Goal: Contribute content: Contribute content

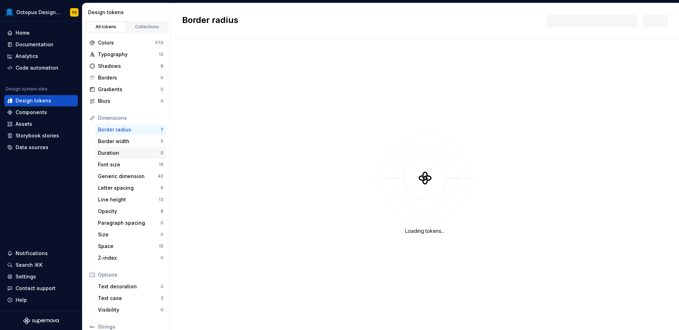
scroll to position [12, 0]
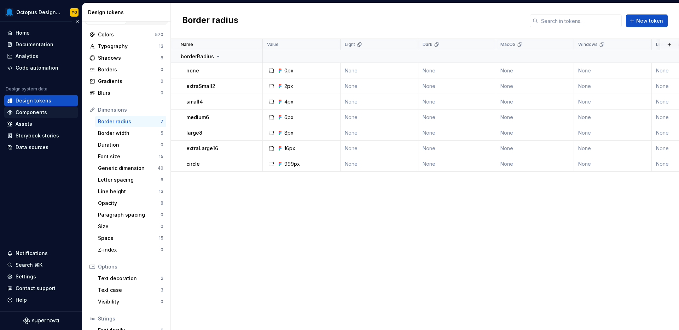
click at [41, 111] on div "Components" at bounding box center [31, 112] width 31 height 7
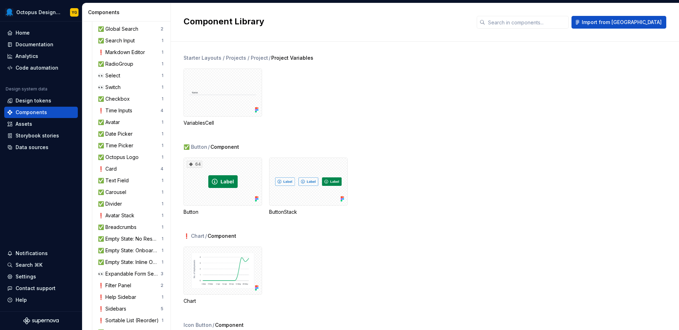
scroll to position [242, 0]
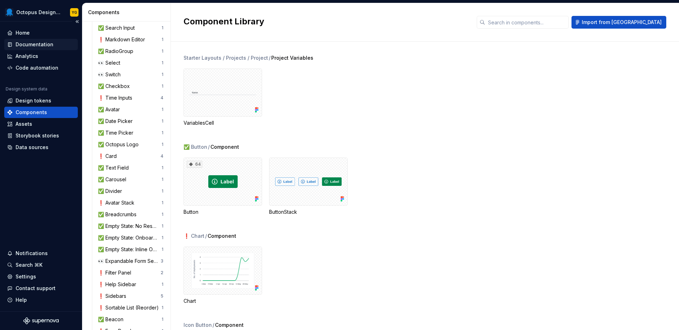
click at [37, 44] on div "Documentation" at bounding box center [35, 44] width 38 height 7
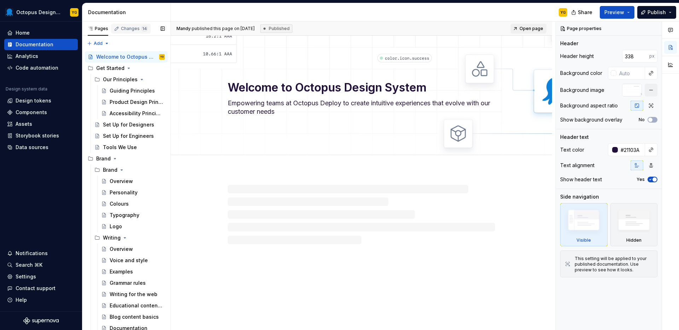
click at [135, 29] on div "Changes 14" at bounding box center [134, 29] width 27 height 6
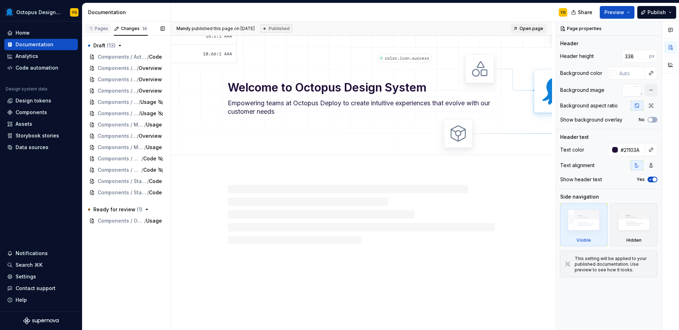
click at [100, 29] on div "Pages" at bounding box center [98, 29] width 21 height 6
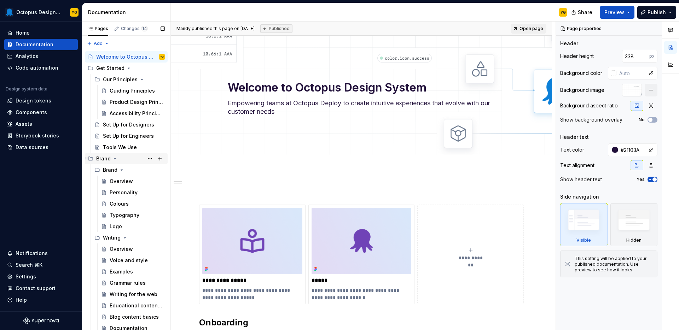
click at [114, 159] on icon "Page tree" at bounding box center [115, 159] width 6 height 6
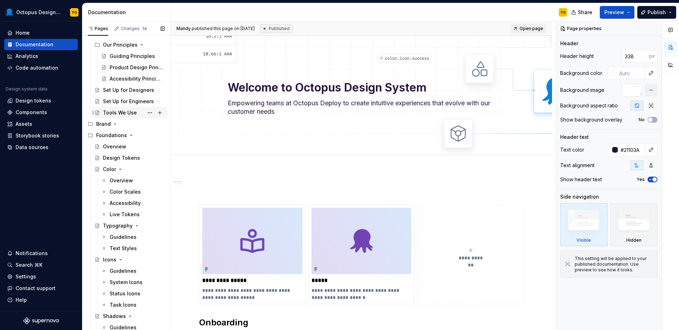
scroll to position [37, 0]
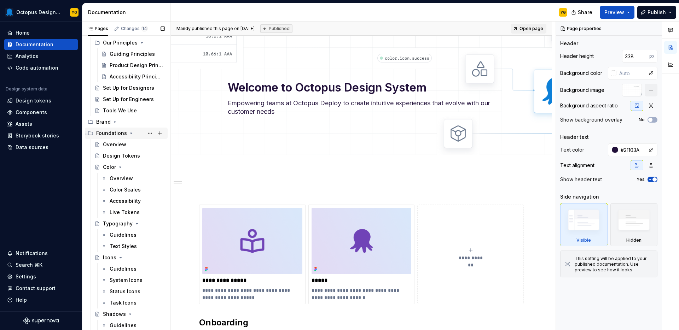
click at [128, 132] on icon "Page tree" at bounding box center [131, 134] width 6 height 6
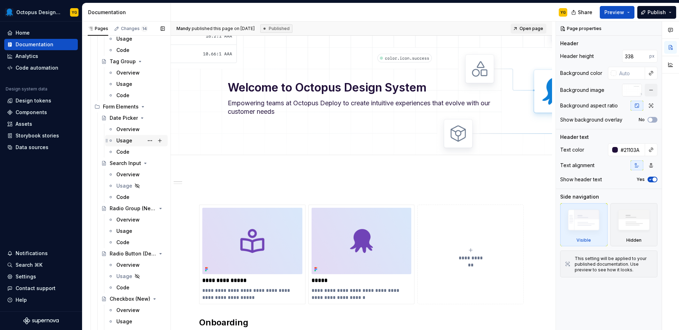
scroll to position [454, 0]
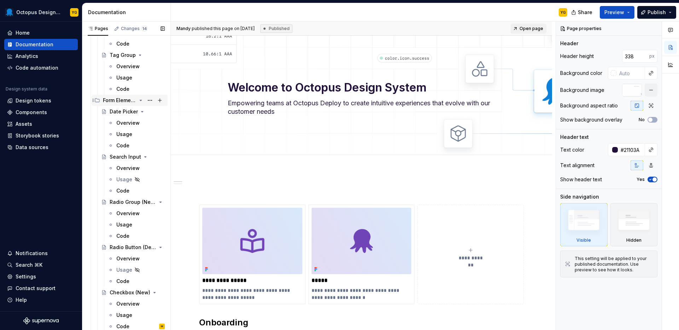
click at [125, 99] on div "Form Elements" at bounding box center [120, 100] width 34 height 7
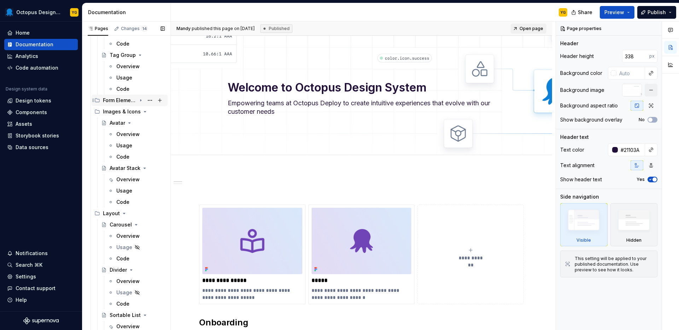
click at [123, 101] on div "Form Elements" at bounding box center [120, 100] width 34 height 7
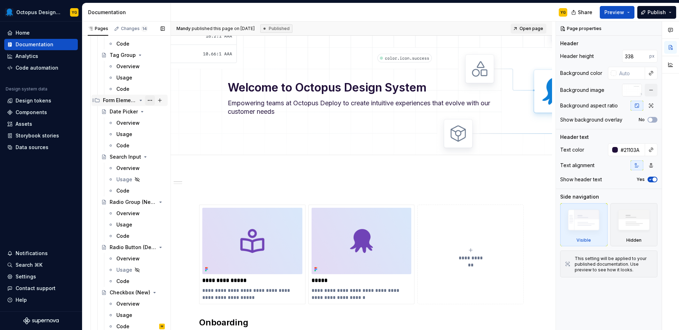
click at [145, 100] on button "Page tree" at bounding box center [150, 100] width 10 height 10
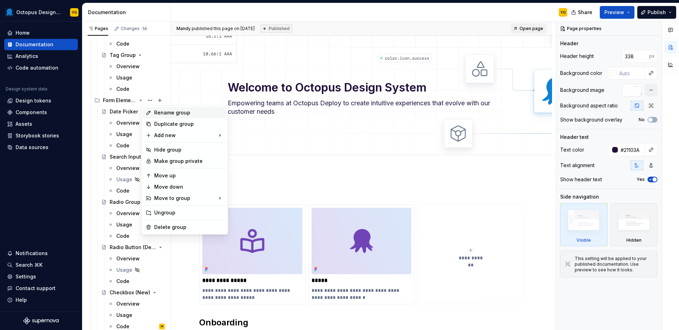
click at [189, 114] on div "Rename group" at bounding box center [188, 112] width 69 height 7
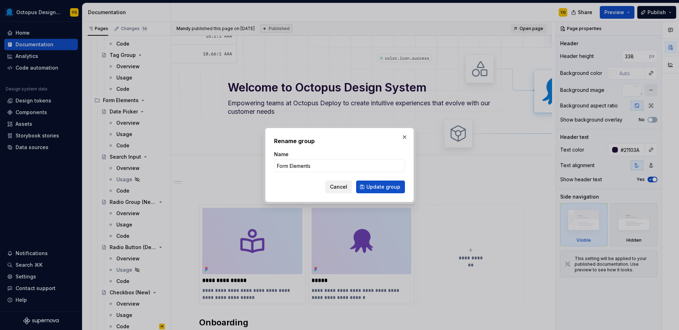
click at [337, 188] on span "Cancel" at bounding box center [338, 187] width 17 height 7
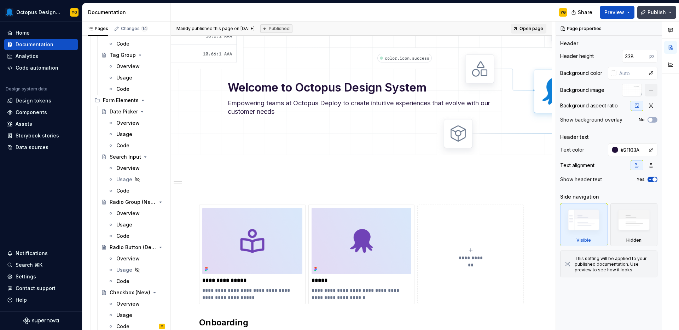
click at [671, 14] on button "Publish" at bounding box center [656, 12] width 39 height 13
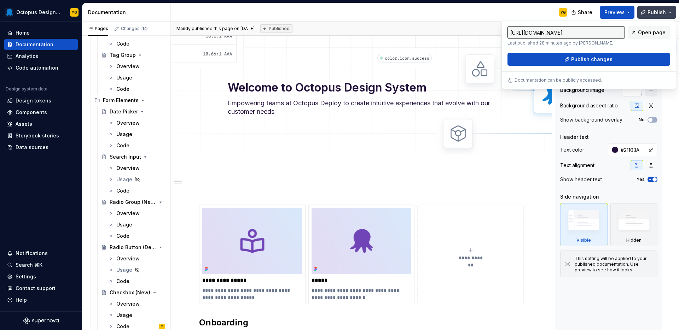
click at [671, 14] on button "Publish" at bounding box center [656, 12] width 39 height 13
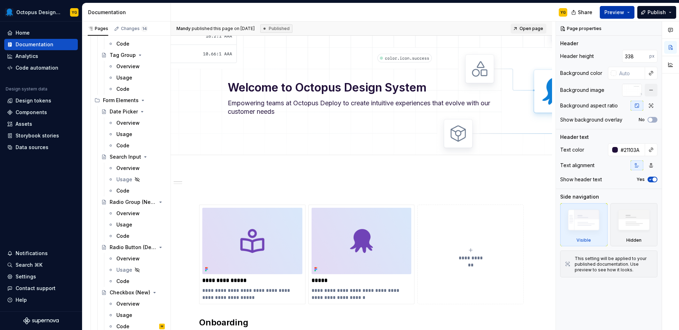
click at [628, 9] on button "Preview" at bounding box center [617, 12] width 35 height 13
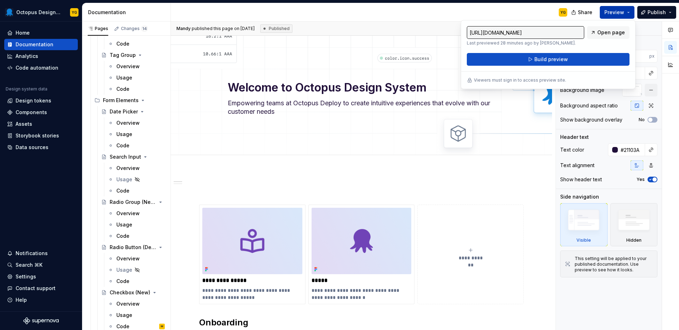
click at [630, 9] on button "Preview" at bounding box center [617, 12] width 35 height 13
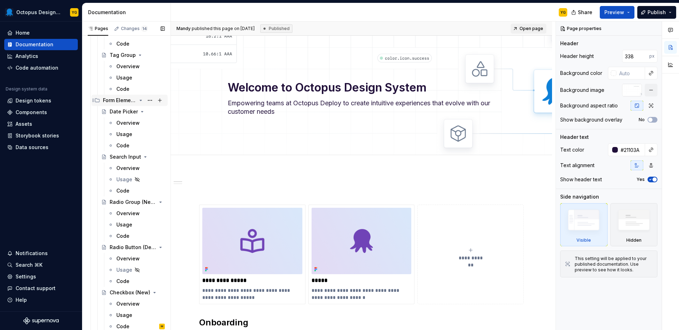
click at [122, 100] on div "Form Elements" at bounding box center [120, 100] width 34 height 7
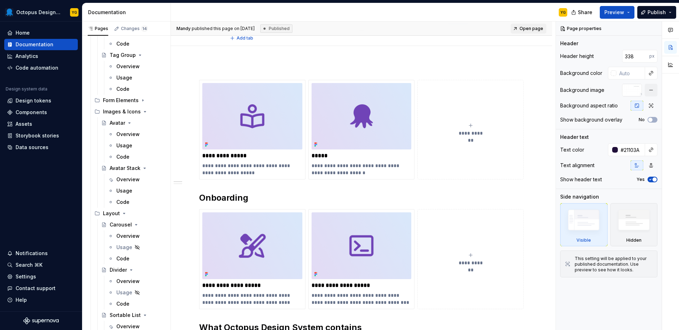
scroll to position [0, 0]
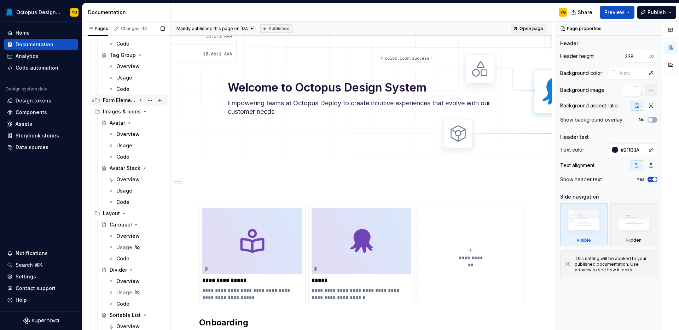
click at [124, 101] on div "Form Elements" at bounding box center [120, 100] width 34 height 7
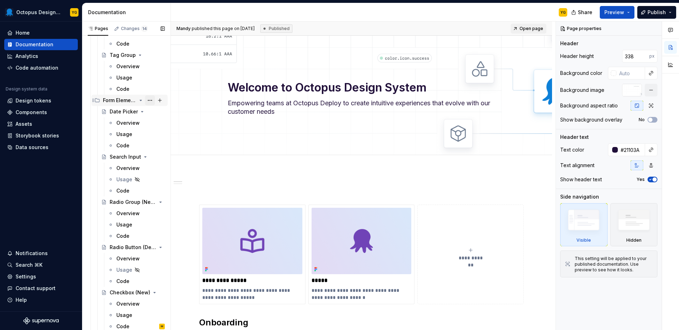
click at [145, 101] on button "Page tree" at bounding box center [150, 100] width 10 height 10
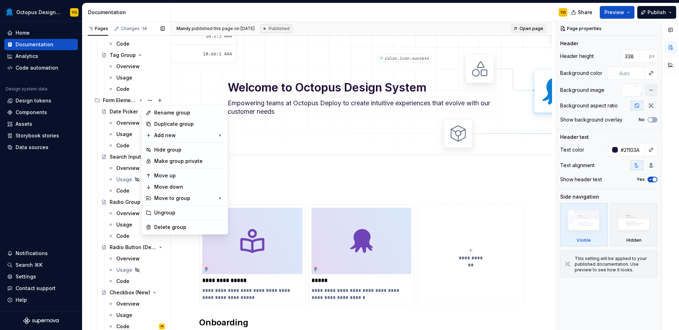
type textarea "*"
click at [175, 113] on div "Rename group" at bounding box center [188, 112] width 69 height 7
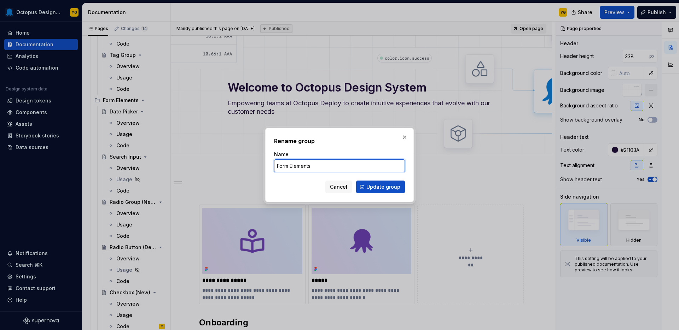
click at [322, 166] on input "Form Elements" at bounding box center [339, 166] width 131 height 13
drag, startPoint x: 320, startPoint y: 166, endPoint x: 212, endPoint y: 162, distance: 108.3
click at [212, 162] on div "Rename group Name Form Elements Cancel Update group" at bounding box center [339, 165] width 679 height 330
paste input "text"
type input "Forms"
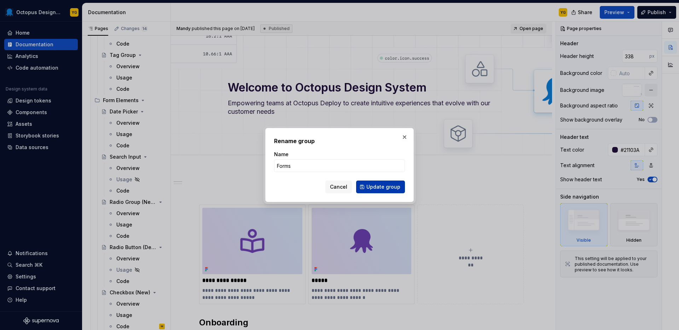
click at [380, 186] on span "Update group" at bounding box center [383, 187] width 34 height 7
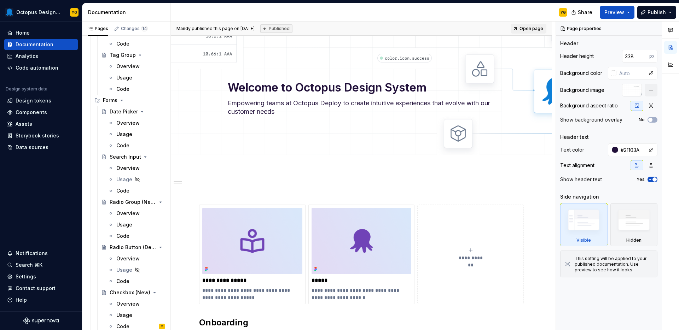
click at [338, 30] on div "[PERSON_NAME] published this page on [DATE] Published Open page" at bounding box center [361, 29] width 381 height 14
click at [632, 12] on button "Preview" at bounding box center [617, 12] width 35 height 13
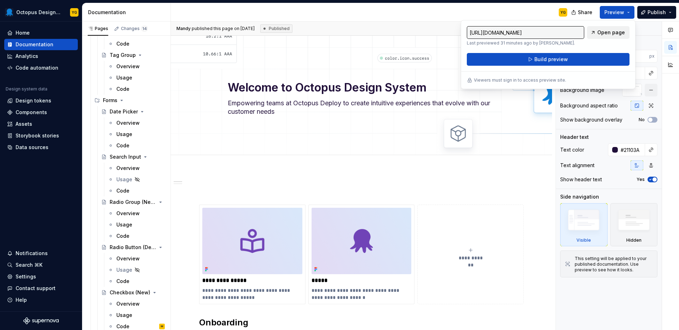
click at [607, 31] on span "Open page" at bounding box center [611, 32] width 28 height 7
click at [504, 9] on div "YG" at bounding box center [372, 12] width 402 height 18
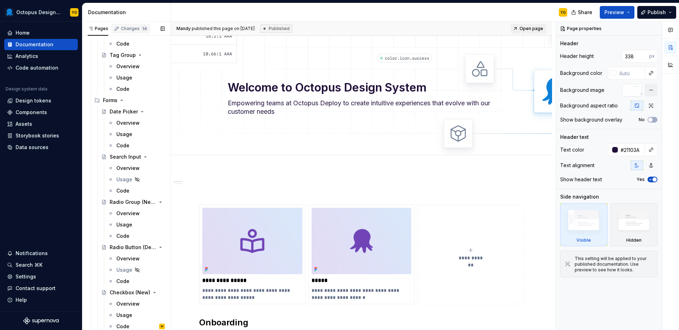
click at [132, 30] on div "Changes 14" at bounding box center [134, 29] width 27 height 6
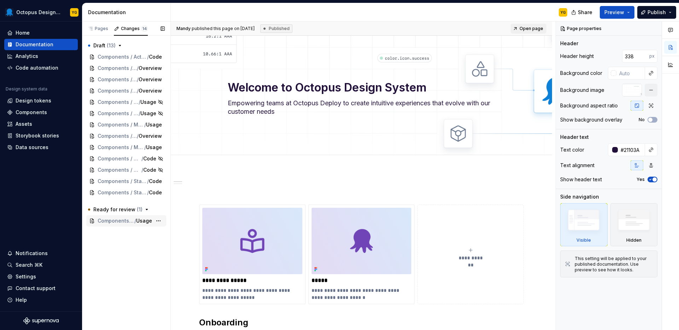
click at [136, 221] on span "/" at bounding box center [135, 221] width 2 height 7
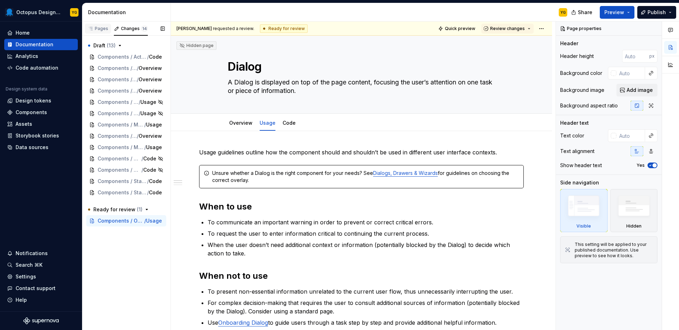
click at [102, 27] on div "Pages" at bounding box center [98, 29] width 21 height 6
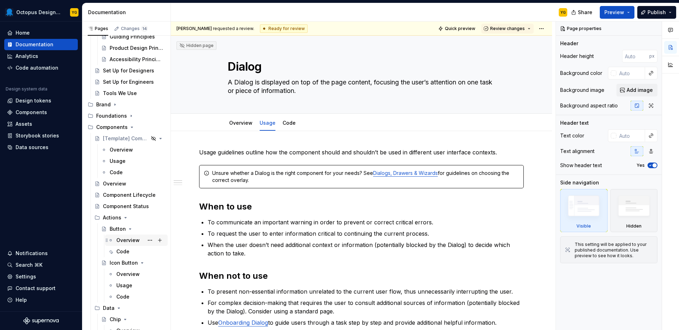
scroll to position [131, 0]
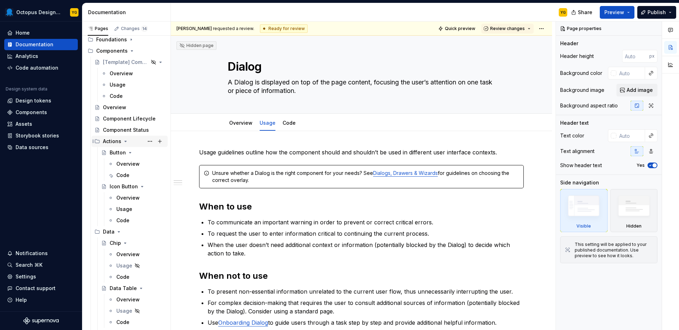
click at [127, 141] on icon "Page tree" at bounding box center [126, 142] width 6 height 6
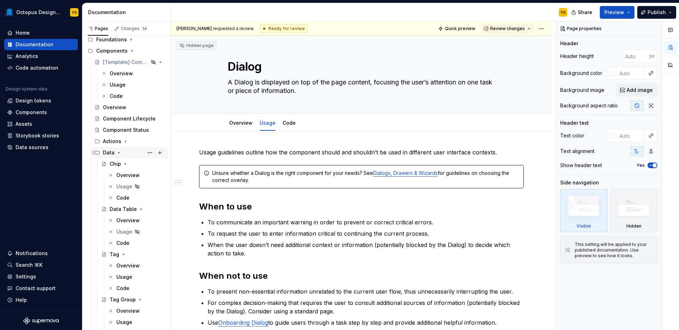
click at [117, 154] on icon "Page tree" at bounding box center [119, 153] width 6 height 6
click at [109, 165] on div "Forms" at bounding box center [110, 164] width 15 height 7
drag, startPoint x: 115, startPoint y: 165, endPoint x: 123, endPoint y: 165, distance: 8.8
click at [115, 165] on div "Forms" at bounding box center [110, 164] width 15 height 7
click at [147, 164] on button "Page tree" at bounding box center [150, 164] width 10 height 10
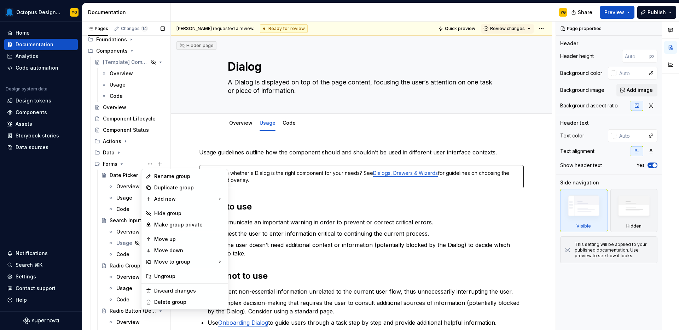
click at [119, 165] on div "Pages Changes 14 Add Accessibility guide for tree Page tree. Navigate the tree …" at bounding box center [126, 178] width 88 height 312
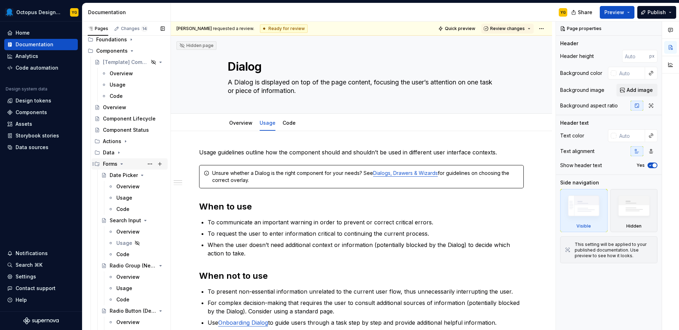
click at [136, 165] on div "Forms" at bounding box center [134, 164] width 62 height 10
click at [529, 27] on button "Review changes" at bounding box center [507, 29] width 52 height 10
click at [505, 15] on div "YG" at bounding box center [372, 12] width 402 height 18
click at [129, 190] on div "Overview" at bounding box center [127, 186] width 23 height 7
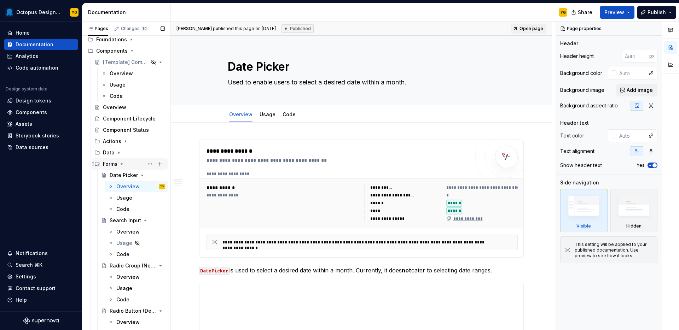
click at [115, 163] on div "Forms" at bounding box center [110, 164] width 15 height 7
click at [98, 166] on icon "Page tree" at bounding box center [97, 164] width 6 height 6
click at [431, 144] on div "**********" at bounding box center [361, 198] width 324 height 117
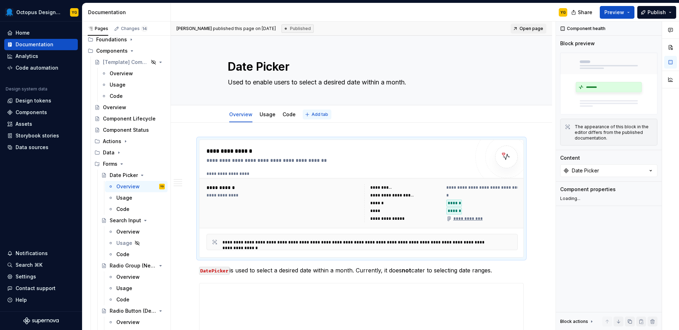
click at [325, 118] on button "Add tab" at bounding box center [317, 115] width 29 height 10
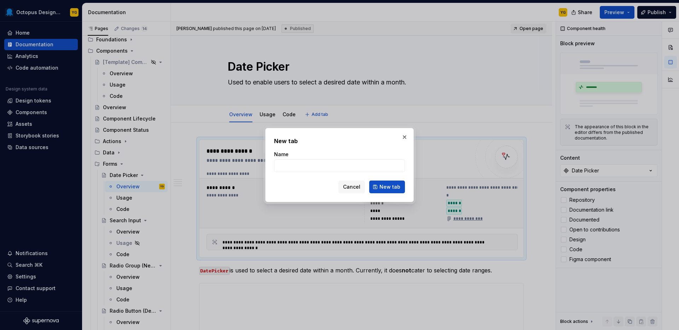
click at [349, 186] on span "Cancel" at bounding box center [351, 187] width 17 height 7
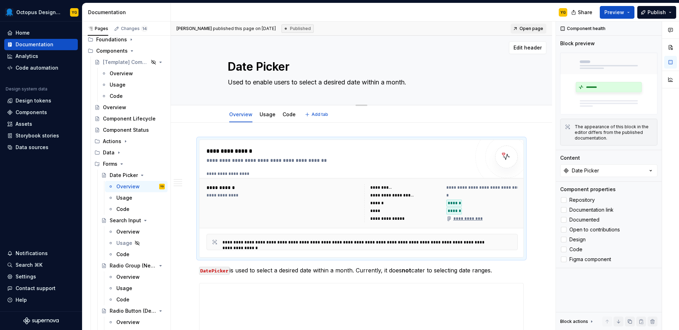
click at [432, 84] on textarea "Used to enable users to select a desired date within a month." at bounding box center [359, 82] width 267 height 11
click at [433, 84] on textarea "Used to enable users to select a desired date within a month." at bounding box center [359, 82] width 267 height 11
type textarea "*"
type textarea "Used to enable users to select a desired date within a month.f"
type textarea "*"
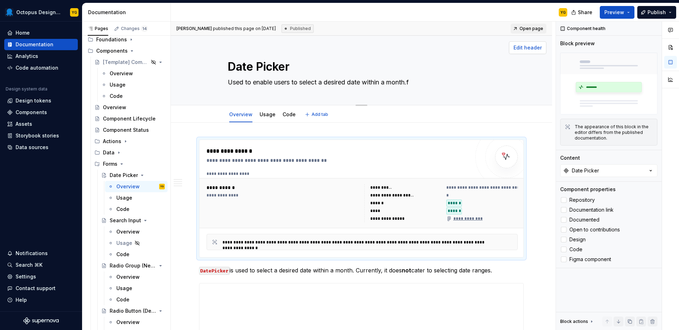
type textarea "Used to enable users to select a desired date within a month."
click at [479, 116] on div "Overview Usage Code Add tab" at bounding box center [362, 115] width 276 height 16
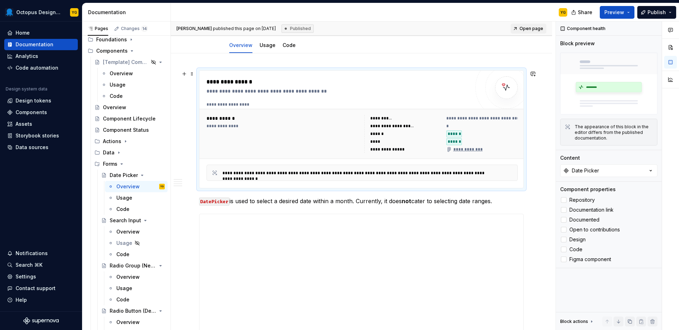
scroll to position [93, 0]
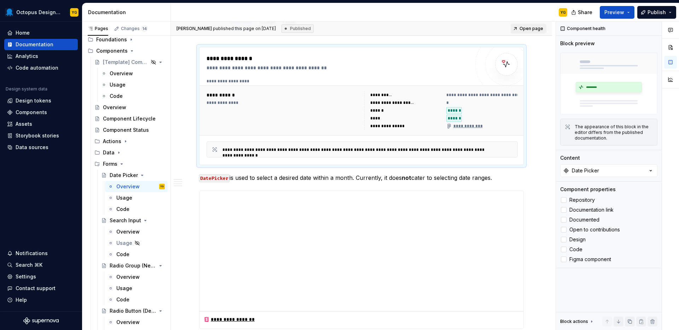
click at [565, 10] on div "YG" at bounding box center [563, 13] width 5 height 6
click at [539, 12] on div "YG" at bounding box center [372, 12] width 402 height 18
click at [592, 82] on img at bounding box center [608, 84] width 97 height 62
click at [163, 29] on button "button" at bounding box center [163, 29] width 10 height 10
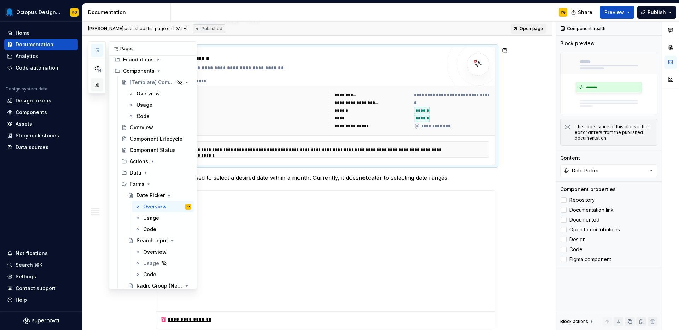
scroll to position [0, 0]
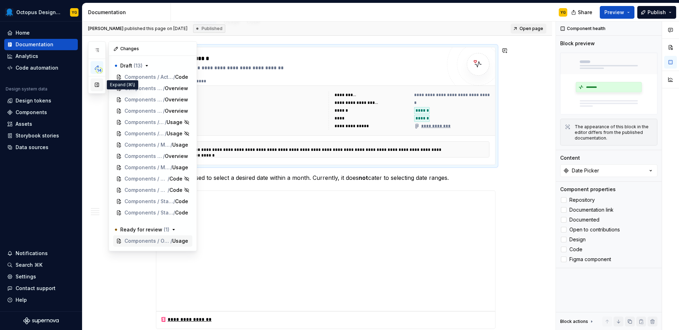
click at [100, 87] on button "button" at bounding box center [97, 85] width 13 height 13
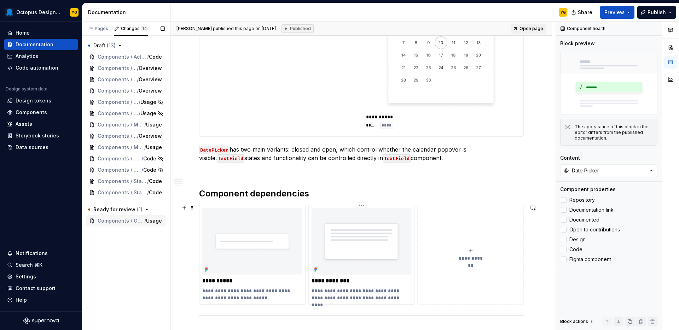
scroll to position [884, 0]
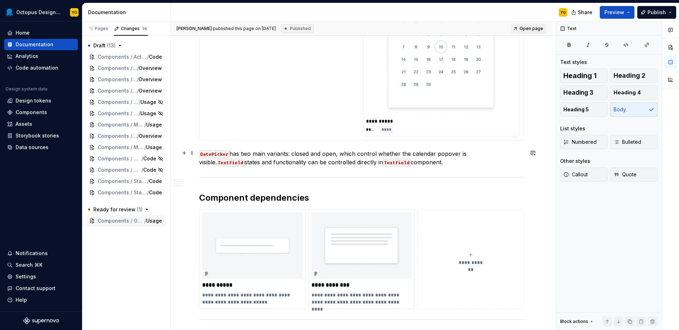
click at [439, 161] on p "DatePicker has two main variants: closed and open, which control whether the ca…" at bounding box center [361, 158] width 325 height 17
click at [102, 30] on div "Pages" at bounding box center [98, 29] width 21 height 6
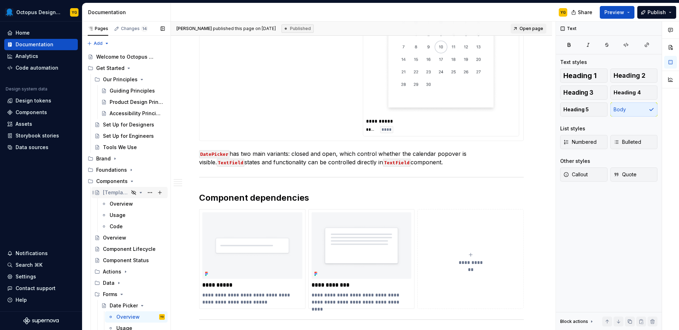
click at [113, 193] on div "[Template] Component" at bounding box center [116, 192] width 26 height 7
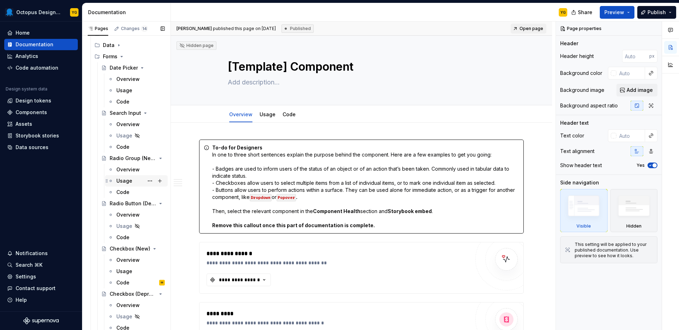
scroll to position [131, 0]
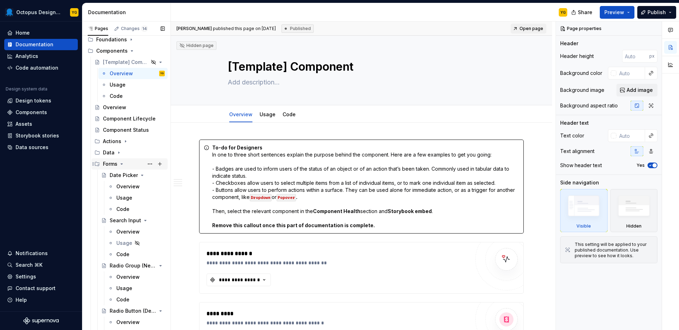
click at [126, 163] on div "Forms" at bounding box center [134, 164] width 62 height 10
click at [137, 166] on div "Forms" at bounding box center [134, 164] width 62 height 10
click at [112, 164] on div "Forms" at bounding box center [110, 164] width 15 height 7
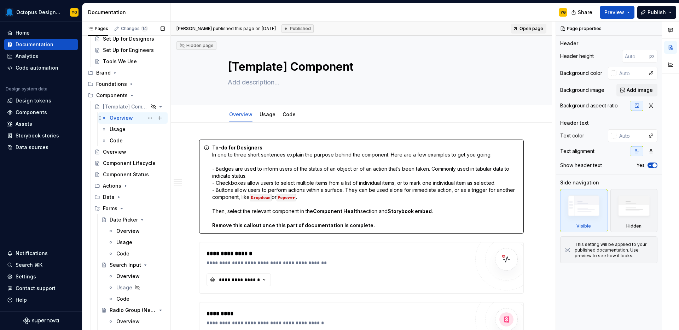
scroll to position [87, 0]
click at [112, 208] on div "Forms" at bounding box center [110, 207] width 15 height 7
click at [110, 206] on div "Forms" at bounding box center [110, 207] width 15 height 7
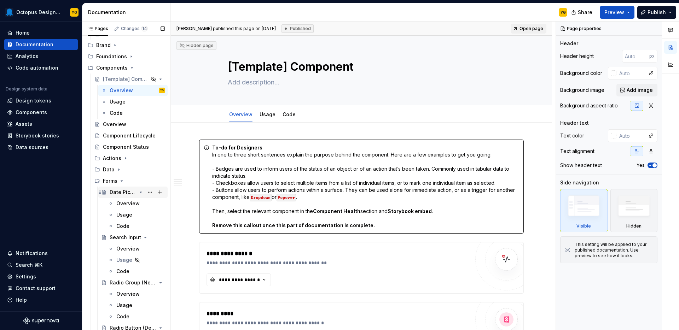
scroll to position [114, 0]
click at [114, 179] on div "Forms" at bounding box center [110, 180] width 15 height 7
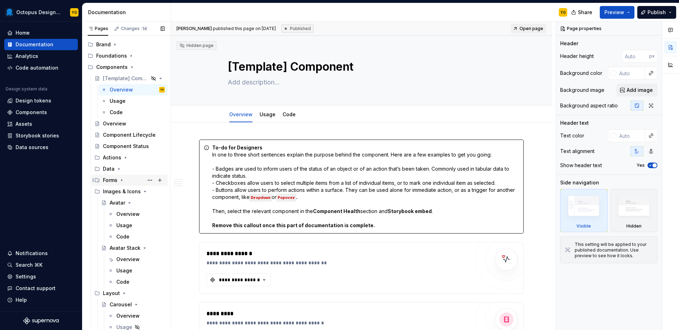
click at [114, 179] on div "Forms" at bounding box center [110, 180] width 15 height 7
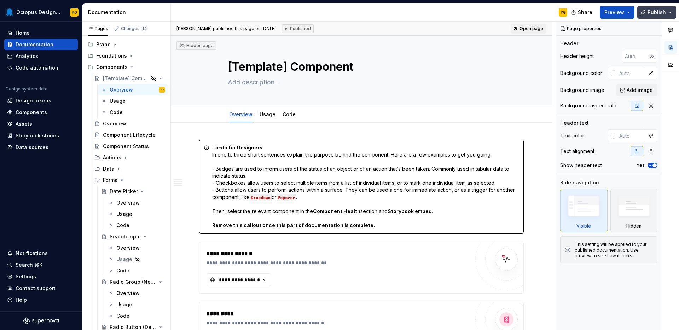
click at [671, 10] on button "Publish" at bounding box center [656, 12] width 39 height 13
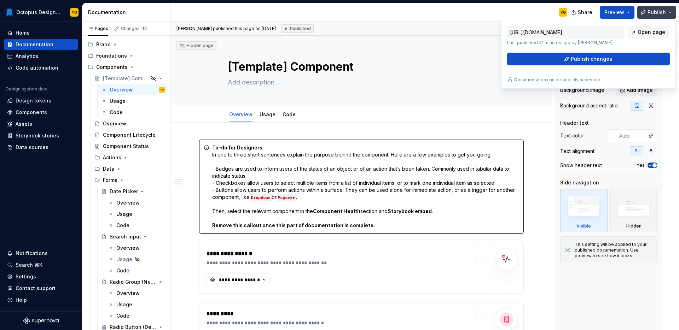
click at [671, 10] on button "Publish" at bounding box center [656, 12] width 39 height 13
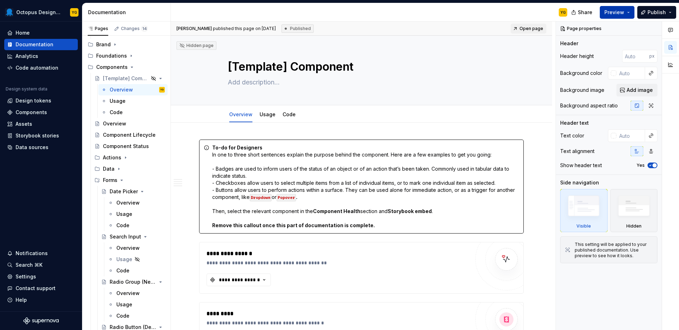
click at [631, 12] on button "Preview" at bounding box center [617, 12] width 35 height 13
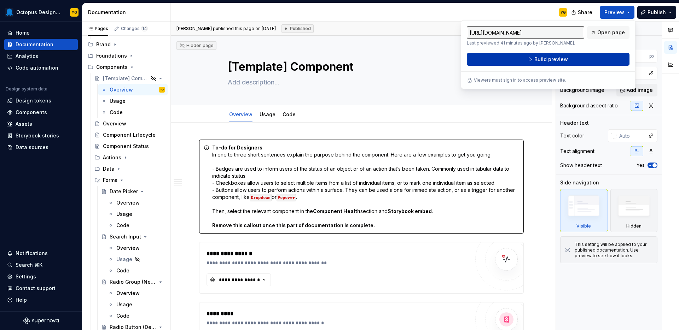
click at [546, 60] on span "Build preview" at bounding box center [551, 59] width 34 height 7
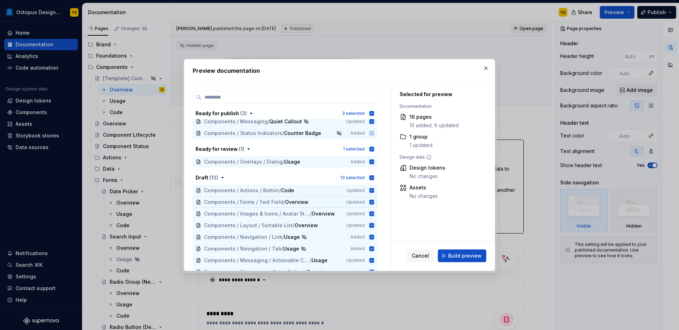
scroll to position [0, 0]
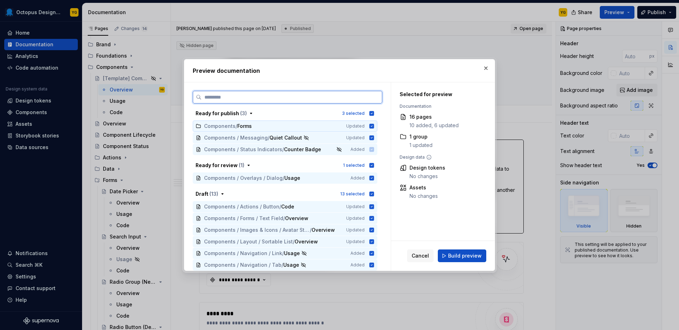
click at [251, 126] on span "Forms" at bounding box center [244, 126] width 15 height 7
click at [260, 126] on div "Components / Forms" at bounding box center [271, 126] width 134 height 7
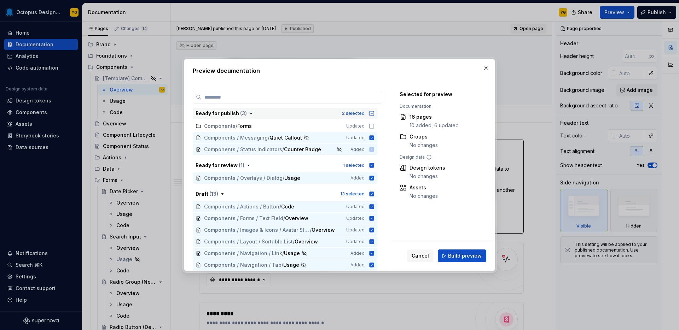
click at [371, 114] on icon "button" at bounding box center [372, 113] width 4 height 4
click at [371, 114] on icon "button" at bounding box center [372, 114] width 6 height 6
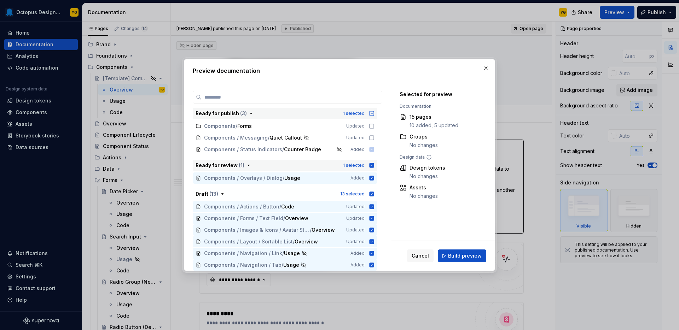
click at [371, 165] on icon "button" at bounding box center [372, 165] width 5 height 5
click at [370, 193] on icon "button" at bounding box center [372, 194] width 5 height 5
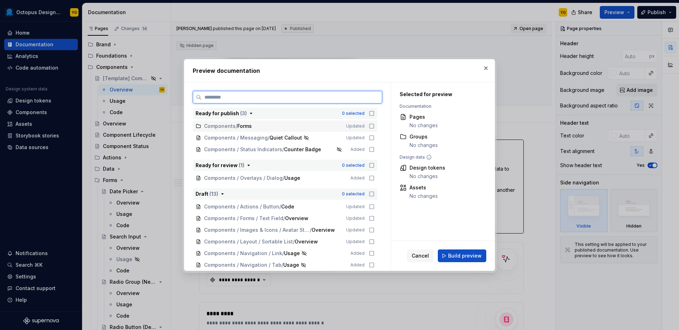
click at [373, 125] on icon at bounding box center [372, 126] width 6 height 6
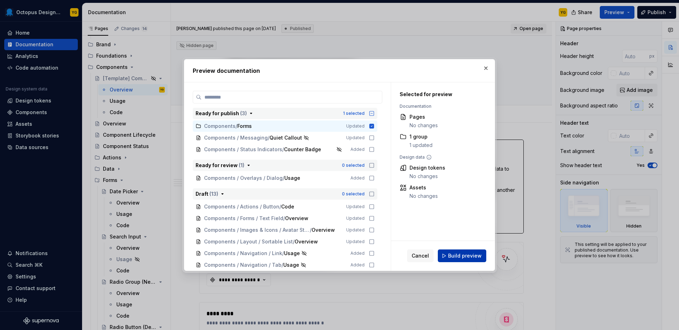
click at [465, 253] on span "Build preview" at bounding box center [465, 256] width 34 height 7
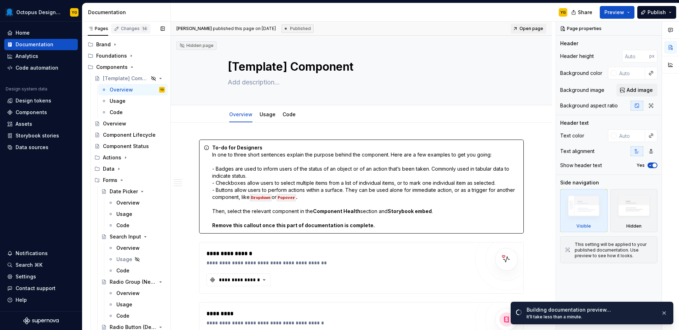
click at [123, 32] on div "Changes 14" at bounding box center [131, 29] width 40 height 10
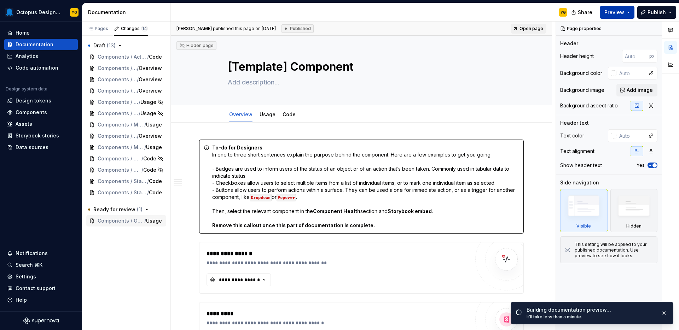
click at [632, 13] on button "Preview" at bounding box center [617, 12] width 35 height 13
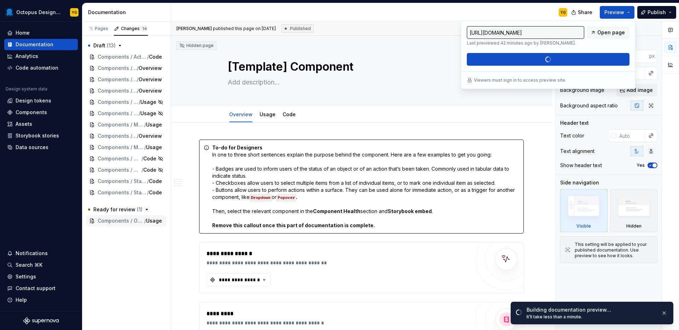
click at [532, 13] on div "YG" at bounding box center [372, 12] width 402 height 18
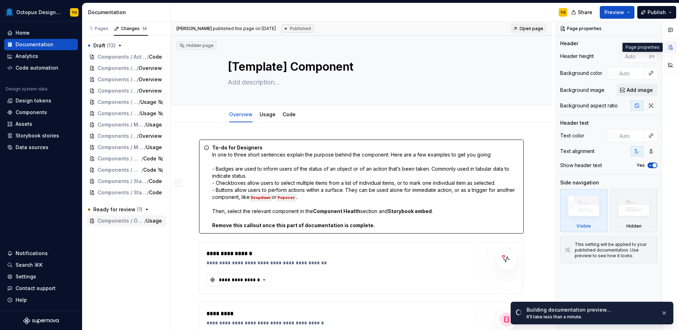
click at [672, 45] on button "button" at bounding box center [670, 47] width 13 height 13
click at [674, 30] on button "button" at bounding box center [670, 30] width 13 height 13
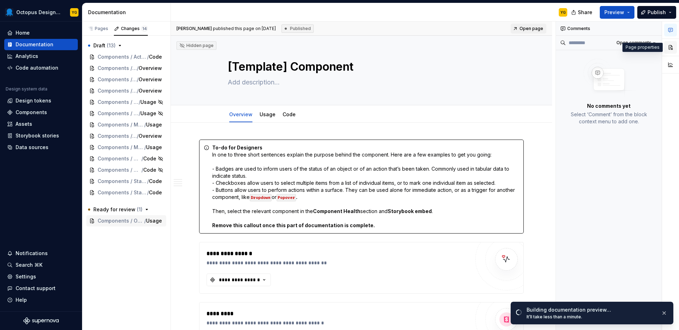
click at [675, 46] on button "button" at bounding box center [670, 47] width 13 height 13
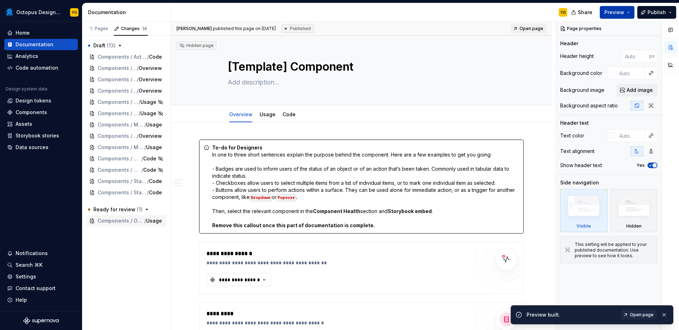
click at [630, 11] on button "Preview" at bounding box center [617, 12] width 35 height 13
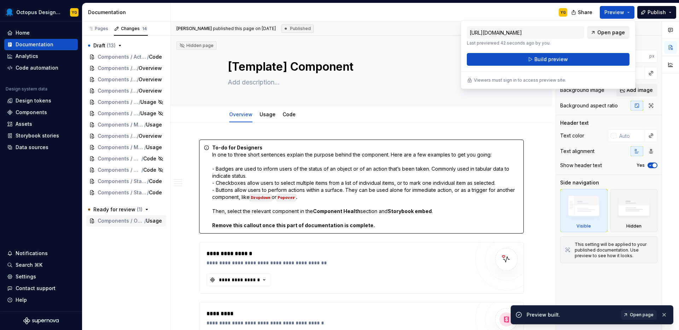
click at [611, 33] on span "Open page" at bounding box center [611, 32] width 28 height 7
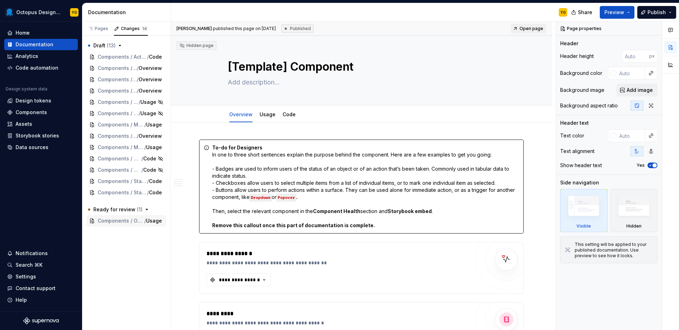
click at [474, 7] on div "YG" at bounding box center [372, 12] width 402 height 18
click at [631, 13] on button "Preview" at bounding box center [617, 12] width 35 height 13
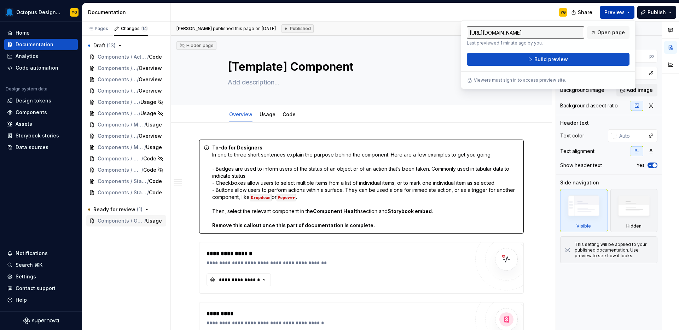
click at [631, 13] on button "Preview" at bounding box center [617, 12] width 35 height 13
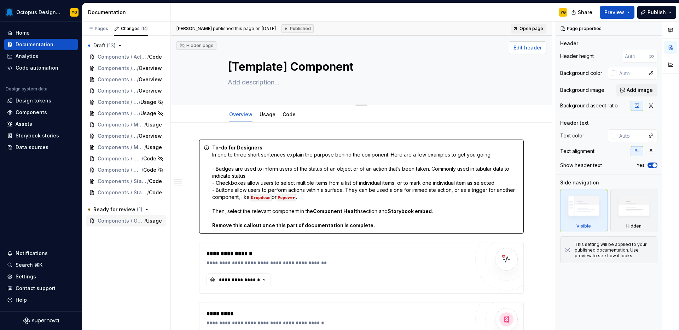
type textarea "*"
click at [102, 27] on div "Pages" at bounding box center [98, 29] width 21 height 6
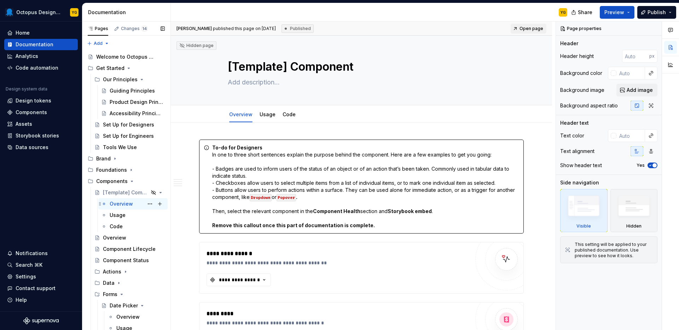
click at [123, 203] on div "Overview" at bounding box center [121, 204] width 23 height 7
click at [121, 210] on div "Usage" at bounding box center [132, 215] width 69 height 11
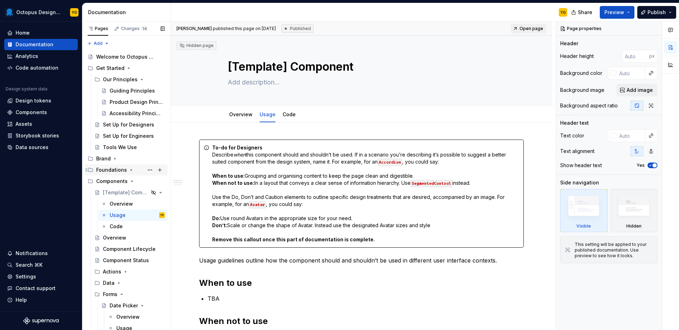
click at [112, 169] on div "Foundations" at bounding box center [111, 170] width 31 height 7
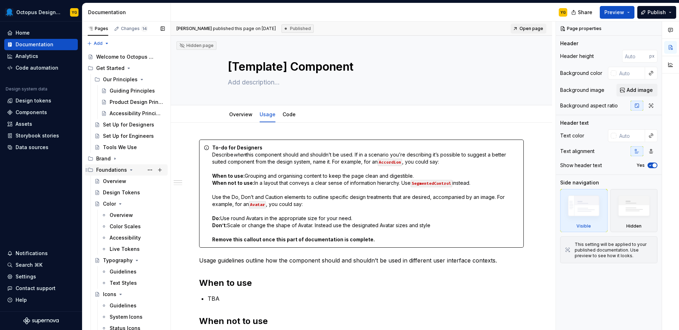
click at [112, 169] on div "Foundations" at bounding box center [111, 170] width 31 height 7
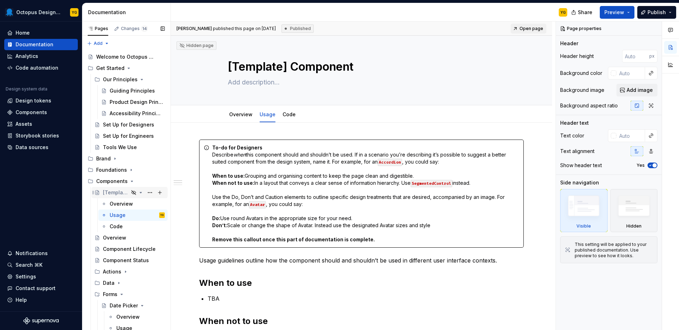
click at [120, 193] on div "[Template] Component" at bounding box center [116, 192] width 26 height 7
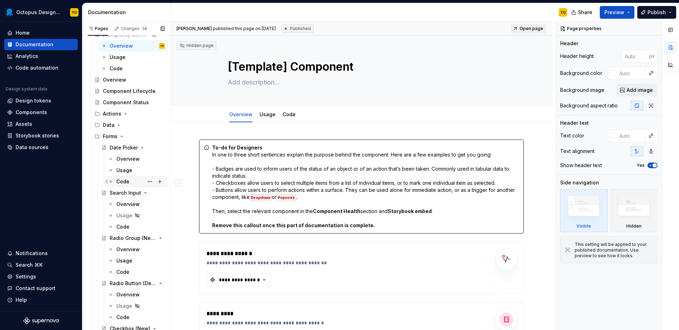
scroll to position [173, 0]
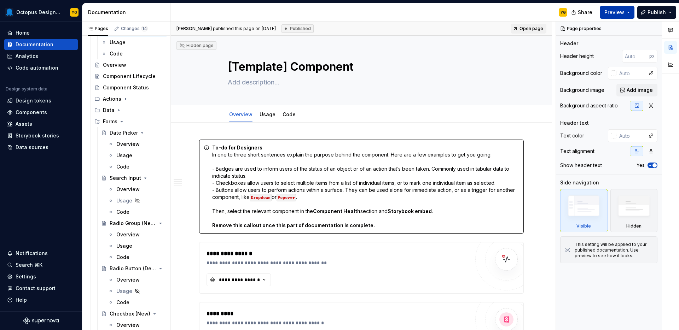
click at [623, 17] on button "Preview" at bounding box center [617, 12] width 35 height 13
click at [122, 29] on div "Changes 14" at bounding box center [134, 29] width 27 height 6
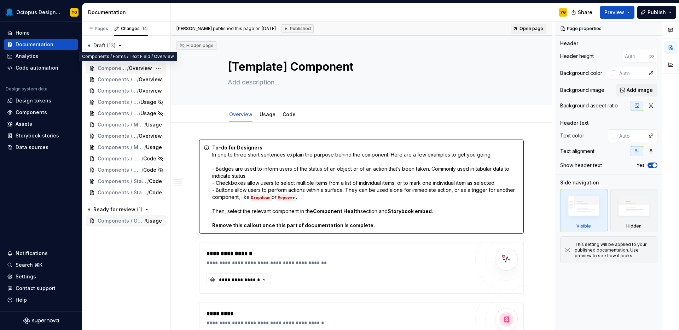
type textarea "*"
click at [632, 12] on button "Preview" at bounding box center [617, 12] width 35 height 13
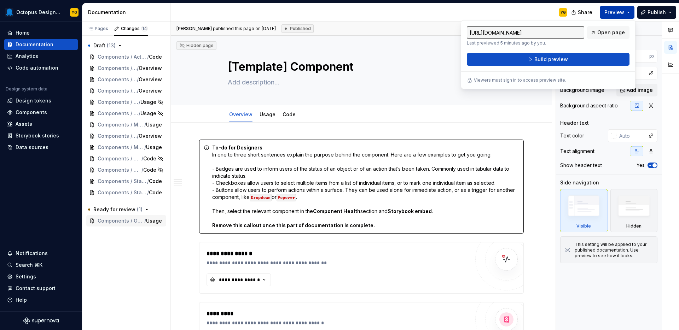
click at [632, 12] on button "Preview" at bounding box center [617, 12] width 35 height 13
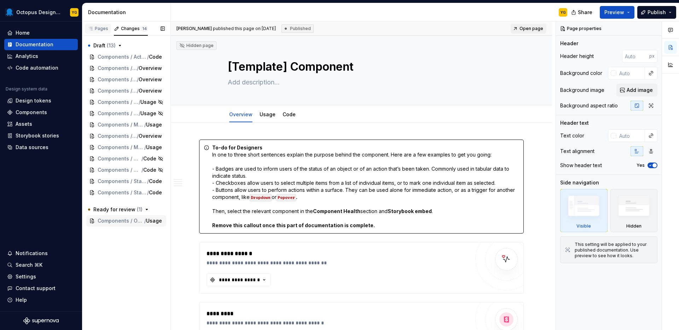
click at [104, 27] on div "Pages" at bounding box center [98, 29] width 21 height 6
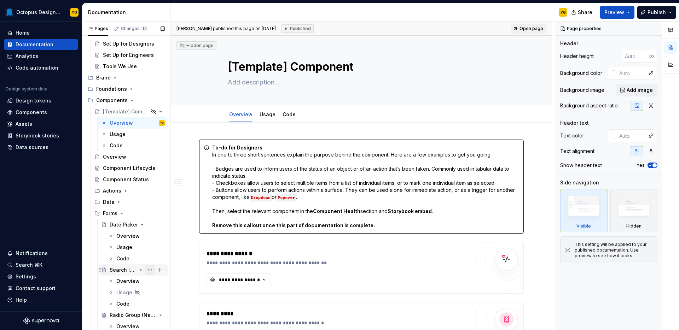
scroll to position [83, 0]
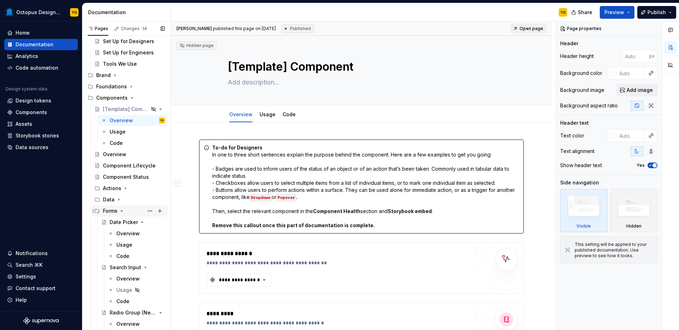
click at [109, 210] on div "Forms" at bounding box center [110, 211] width 15 height 7
click at [631, 11] on button "Preview" at bounding box center [617, 12] width 35 height 13
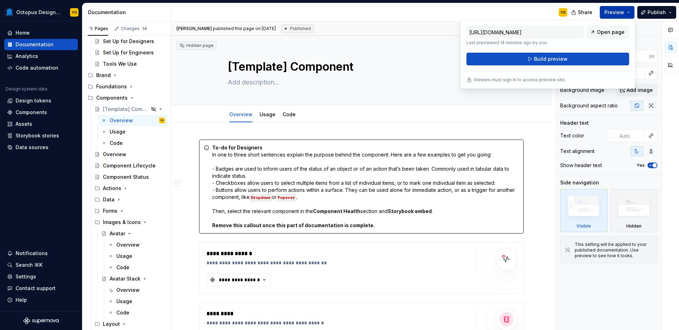
click at [631, 11] on button "Preview" at bounding box center [617, 12] width 35 height 13
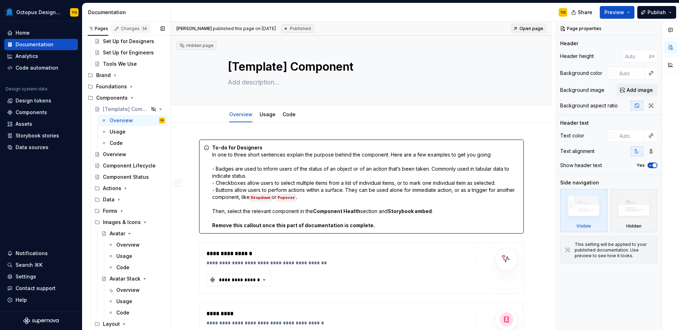
click at [137, 30] on div "Changes 14" at bounding box center [134, 29] width 27 height 6
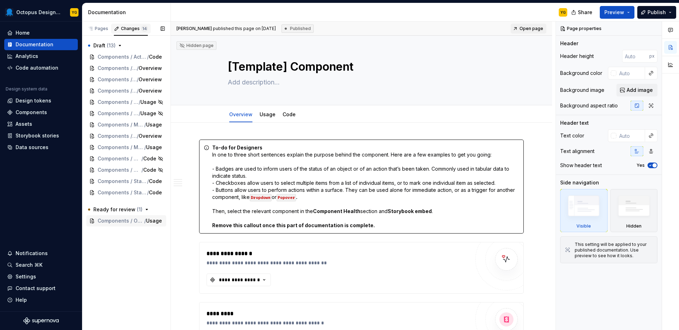
scroll to position [0, 0]
click at [104, 30] on div "Pages" at bounding box center [98, 29] width 21 height 6
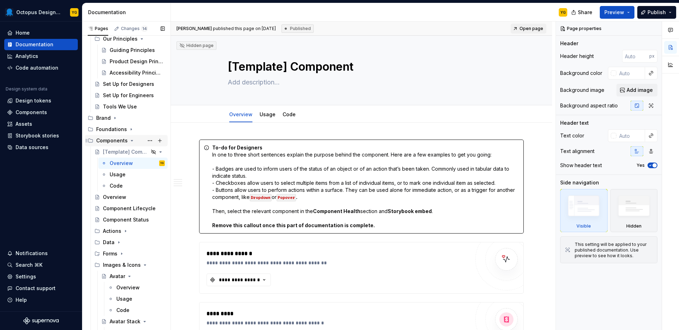
scroll to position [41, 0]
click at [98, 255] on icon "Page tree" at bounding box center [97, 254] width 6 height 6
click at [122, 256] on icon "Page tree" at bounding box center [122, 254] width 6 height 6
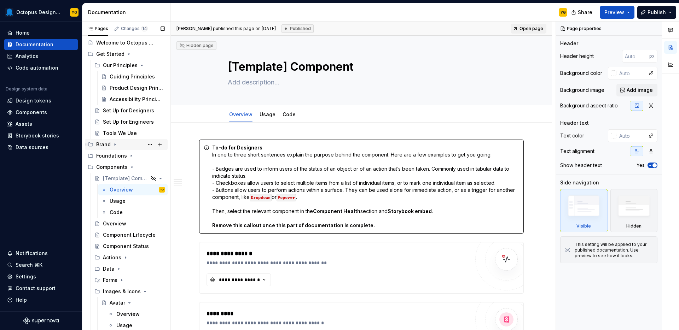
scroll to position [103, 0]
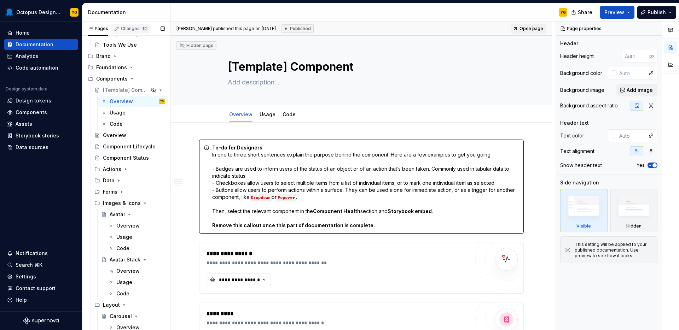
click at [135, 27] on div "Changes 14" at bounding box center [134, 29] width 27 height 6
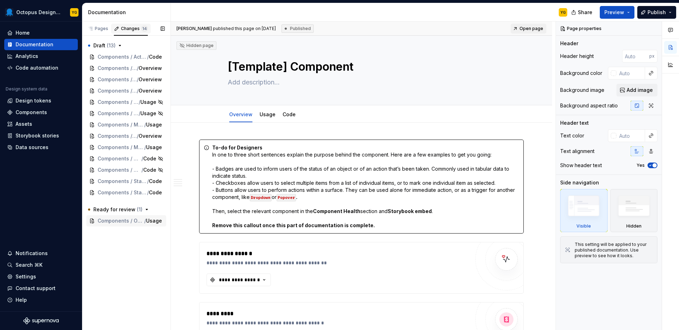
scroll to position [0, 0]
click at [106, 27] on div "Pages" at bounding box center [98, 29] width 21 height 6
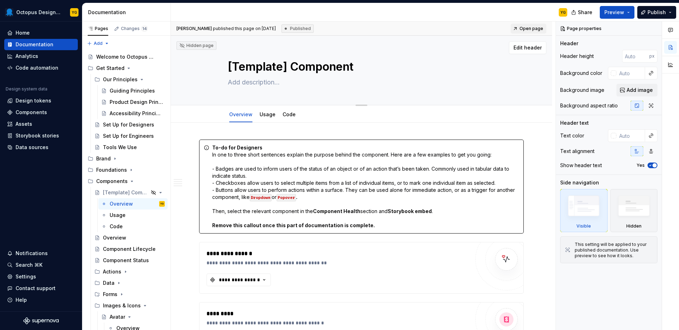
type textarea "*"
click at [129, 30] on div "Changes 14" at bounding box center [134, 29] width 27 height 6
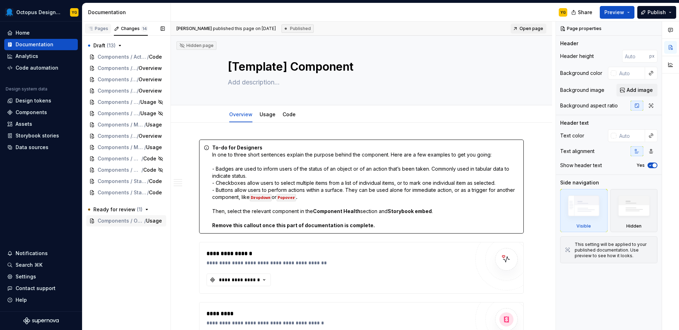
click at [104, 25] on div "Pages" at bounding box center [98, 29] width 26 height 10
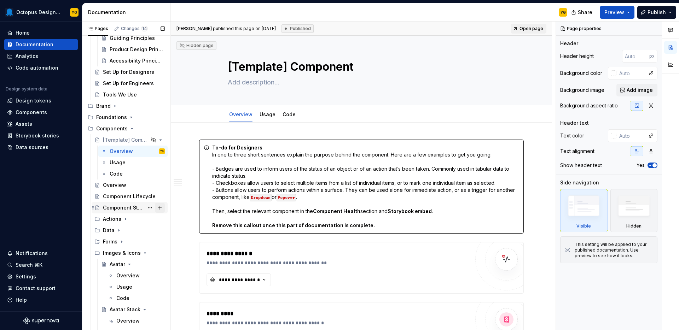
scroll to position [88, 0]
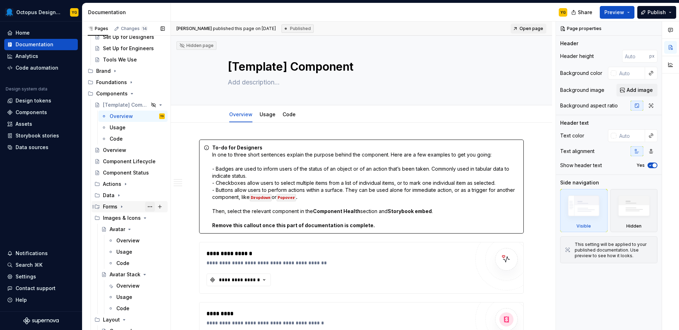
click at [146, 207] on button "Page tree" at bounding box center [150, 207] width 10 height 10
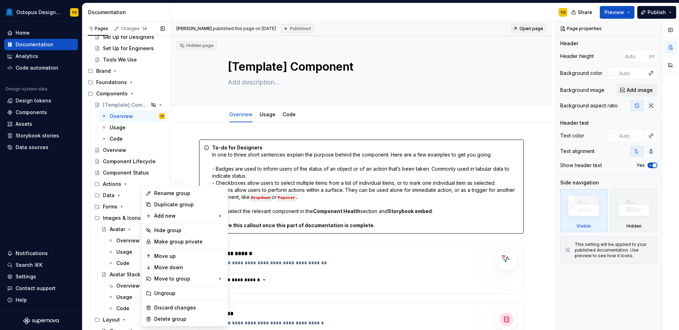
click at [109, 208] on div "Pages Changes 14 Add Accessibility guide for tree Page tree. Navigate the tree …" at bounding box center [126, 178] width 88 height 312
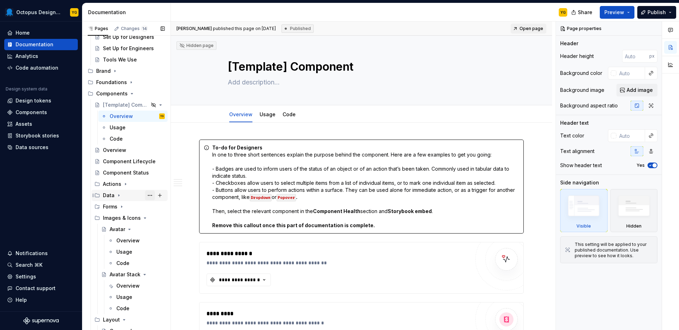
click at [148, 195] on button "Page tree" at bounding box center [150, 196] width 10 height 10
click at [115, 206] on div "Pages Changes 14 Add Accessibility guide for tree Page tree. Navigate the tree …" at bounding box center [126, 178] width 88 height 312
click at [145, 204] on button "Page tree" at bounding box center [150, 207] width 10 height 10
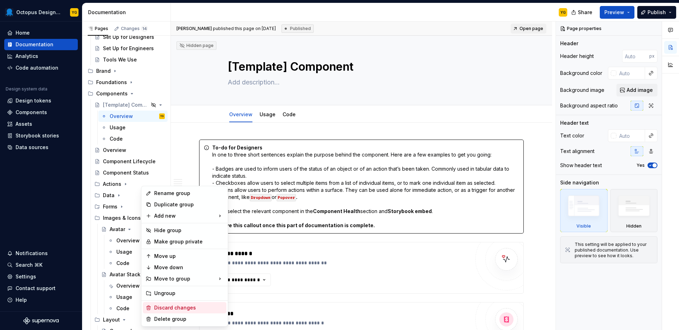
click at [188, 310] on div "Discard changes" at bounding box center [188, 308] width 69 height 7
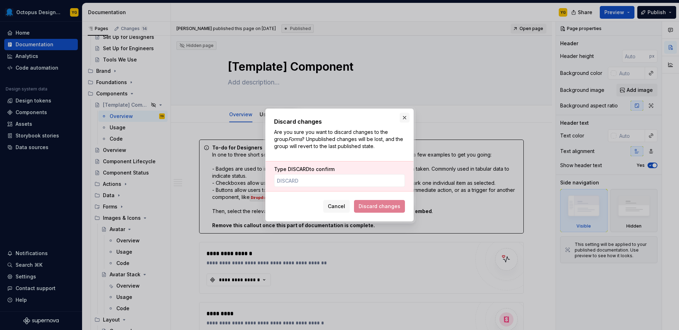
click at [406, 118] on button "button" at bounding box center [405, 118] width 10 height 10
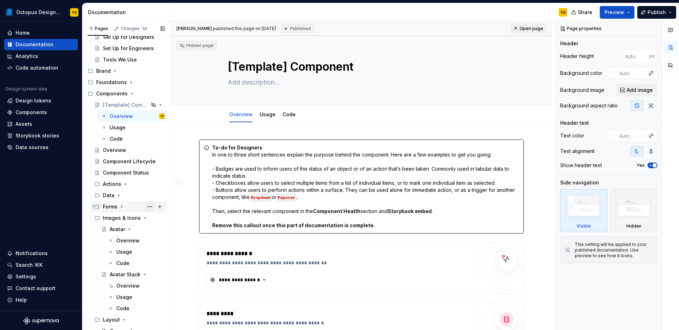
click at [146, 206] on button "Page tree" at bounding box center [150, 207] width 10 height 10
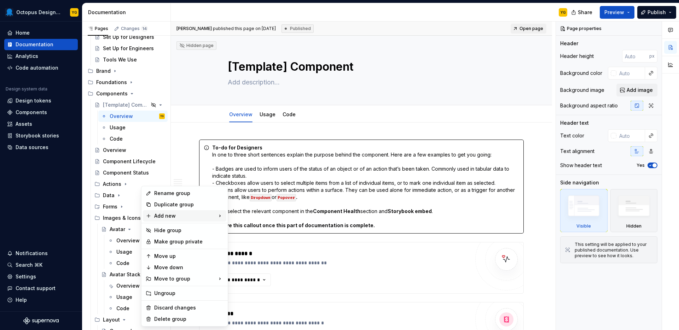
type textarea "*"
click at [178, 193] on div "Rename group" at bounding box center [188, 193] width 69 height 7
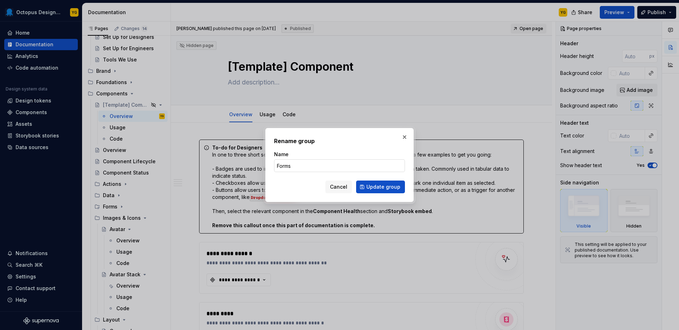
click at [322, 167] on input "Forms" at bounding box center [339, 166] width 131 height 13
type input "Form Elements"
click at [381, 189] on span "Update group" at bounding box center [383, 187] width 34 height 7
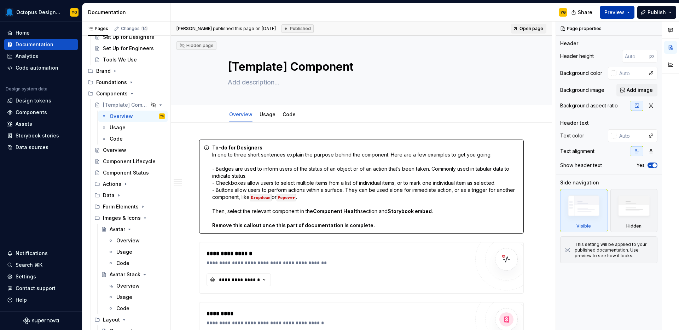
click at [632, 8] on button "Preview" at bounding box center [617, 12] width 35 height 13
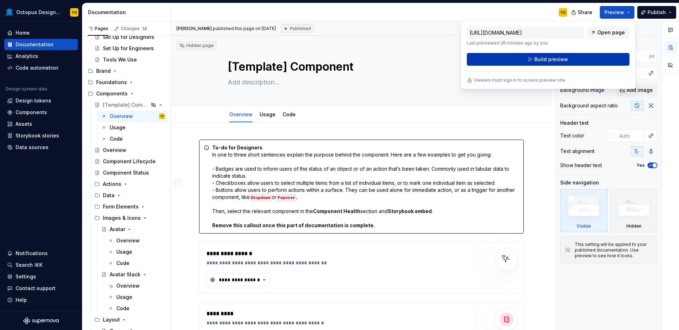
click at [581, 56] on button "Build preview" at bounding box center [548, 59] width 163 height 13
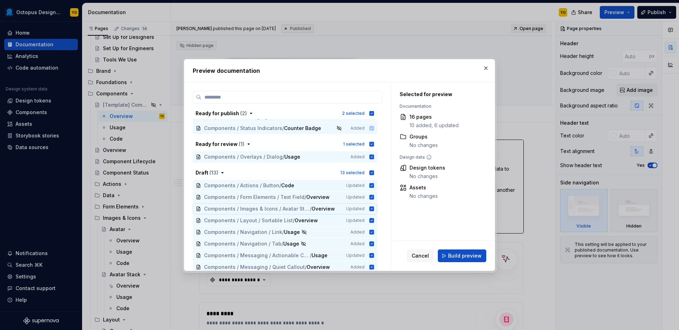
scroll to position [0, 0]
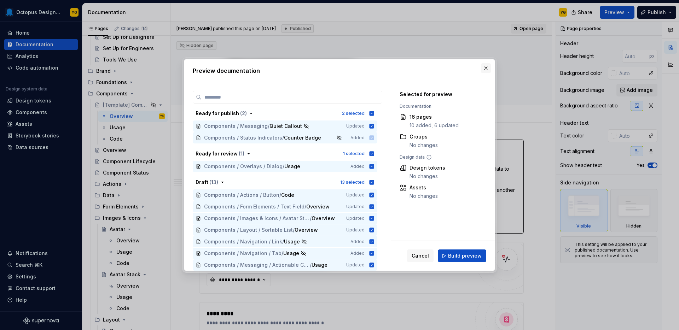
click at [486, 71] on button "button" at bounding box center [486, 68] width 10 height 10
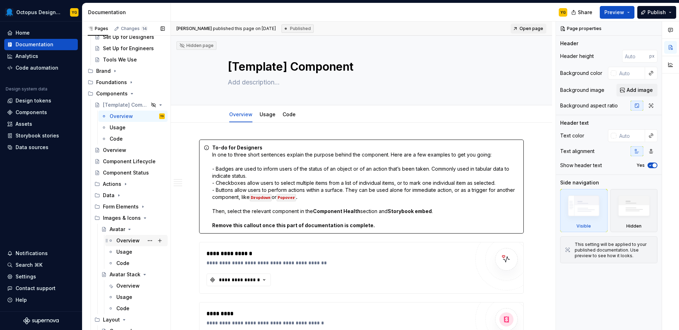
click at [130, 244] on div "Overview" at bounding box center [127, 240] width 23 height 7
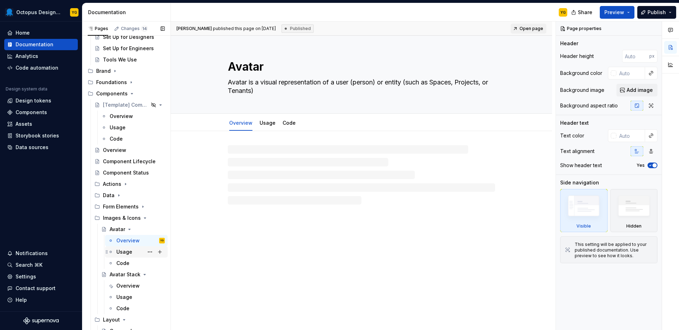
click at [134, 251] on div "Usage" at bounding box center [140, 252] width 48 height 10
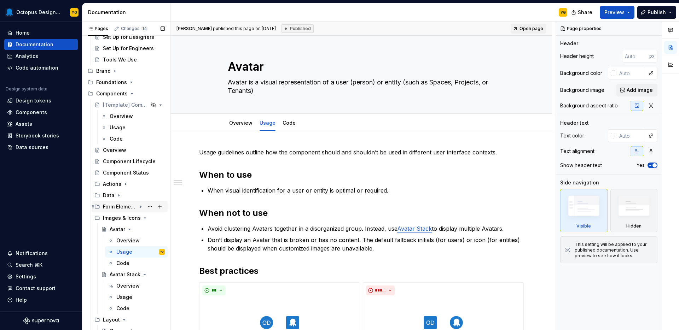
click at [131, 209] on div "Form Elements" at bounding box center [120, 206] width 34 height 7
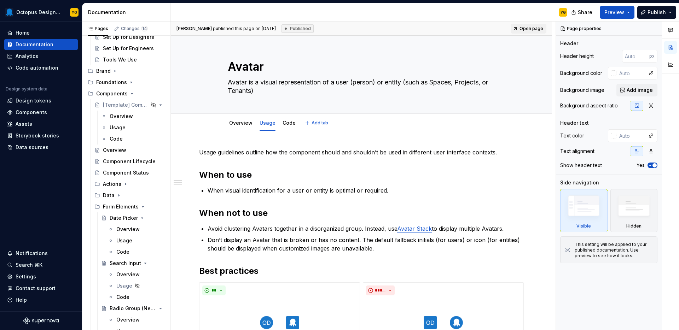
type textarea "*"
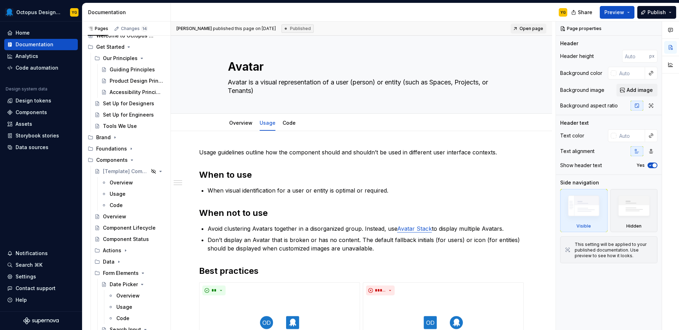
scroll to position [26, 0]
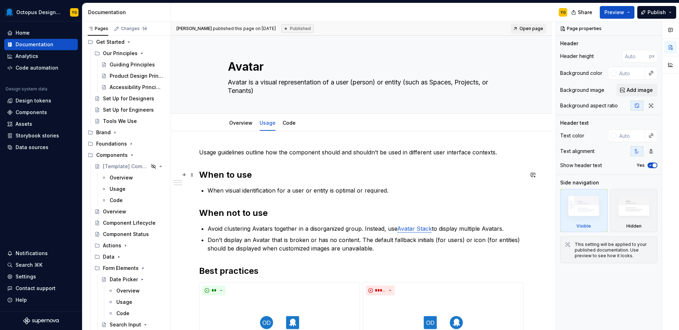
type textarea "*"
